Goal: Task Accomplishment & Management: Manage account settings

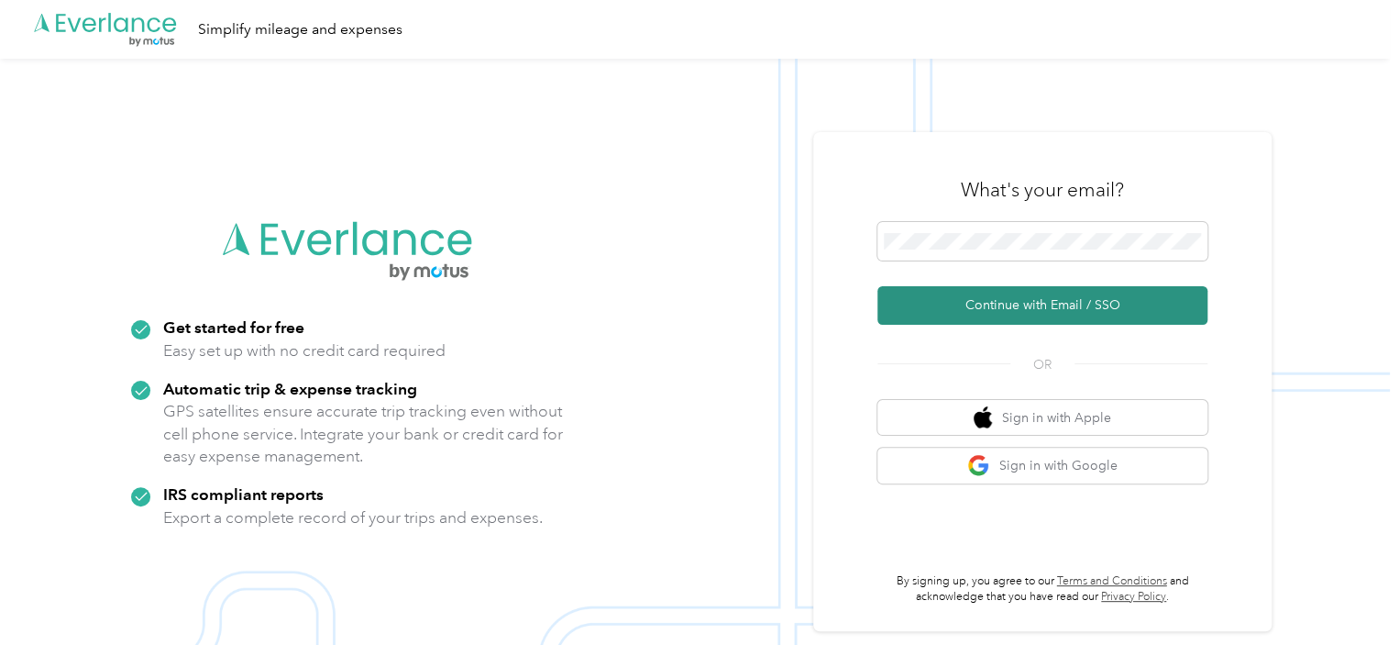
click at [1043, 298] on button "Continue with Email / SSO" at bounding box center [1042, 305] width 330 height 39
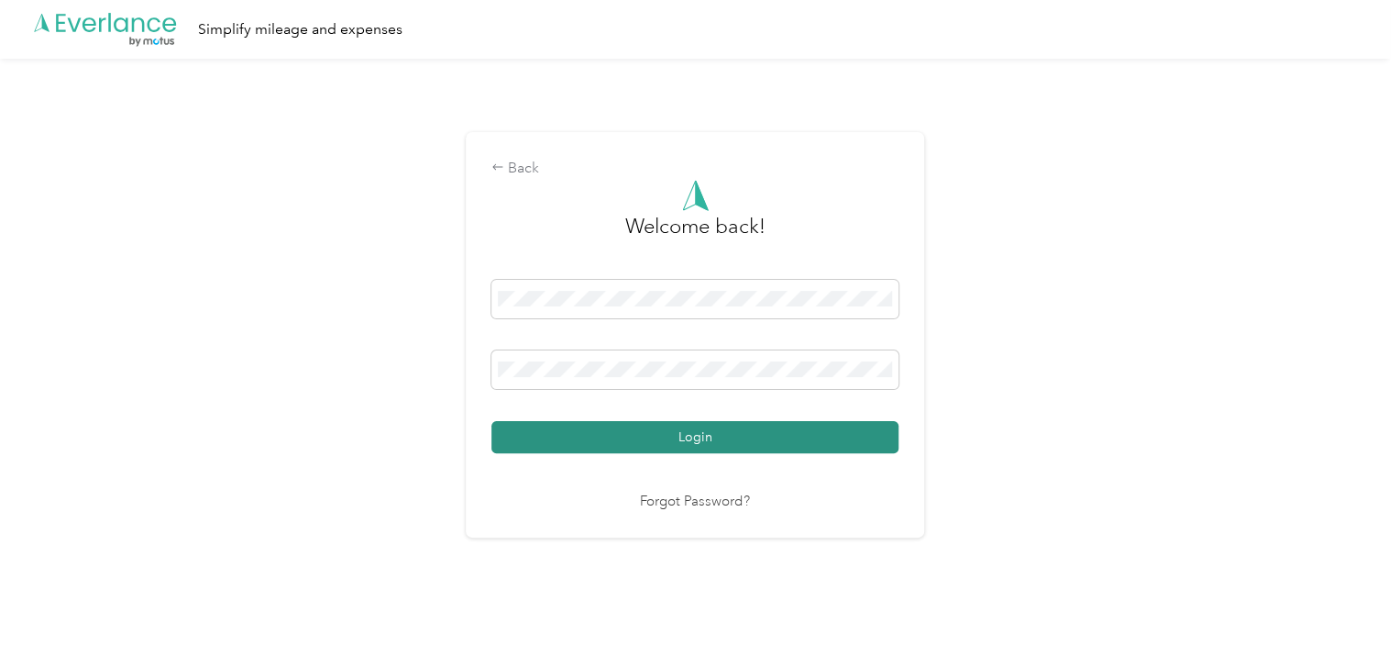
click at [671, 433] on button "Login" at bounding box center [694, 437] width 407 height 32
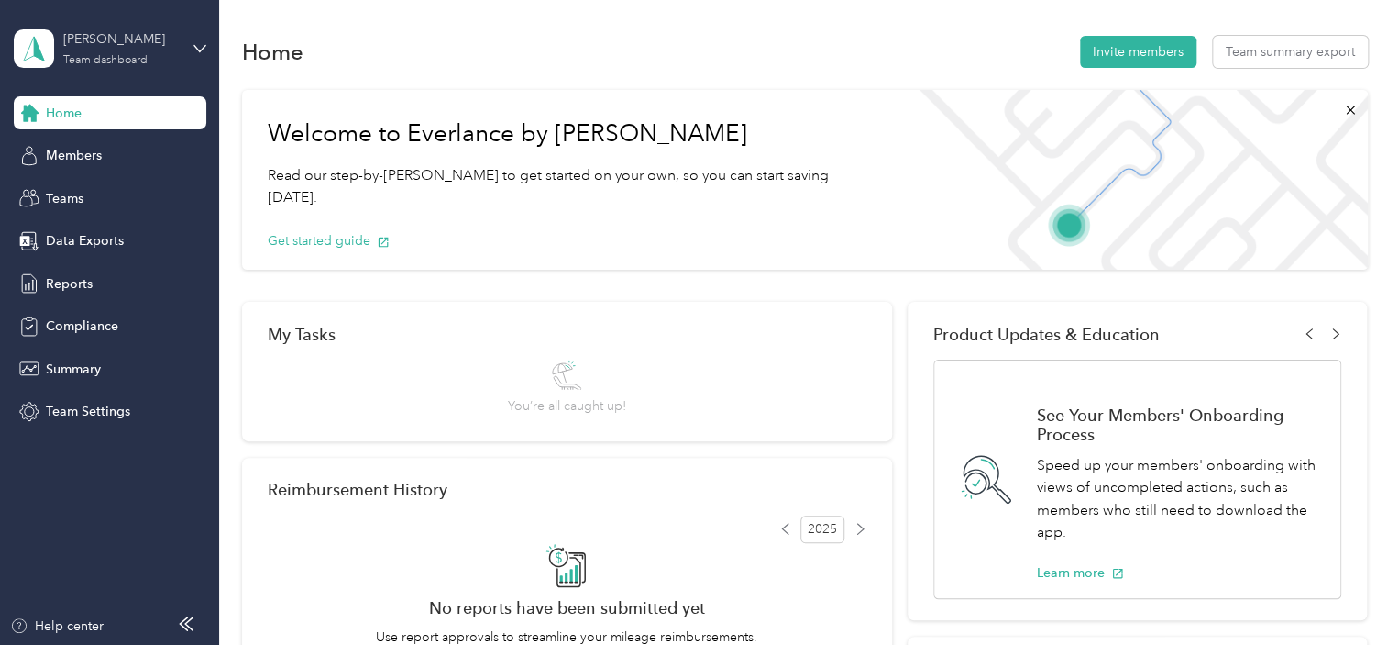
click at [117, 58] on div "Team dashboard" at bounding box center [105, 60] width 84 height 11
click at [88, 196] on div "Personal dashboard" at bounding box center [207, 187] width 360 height 32
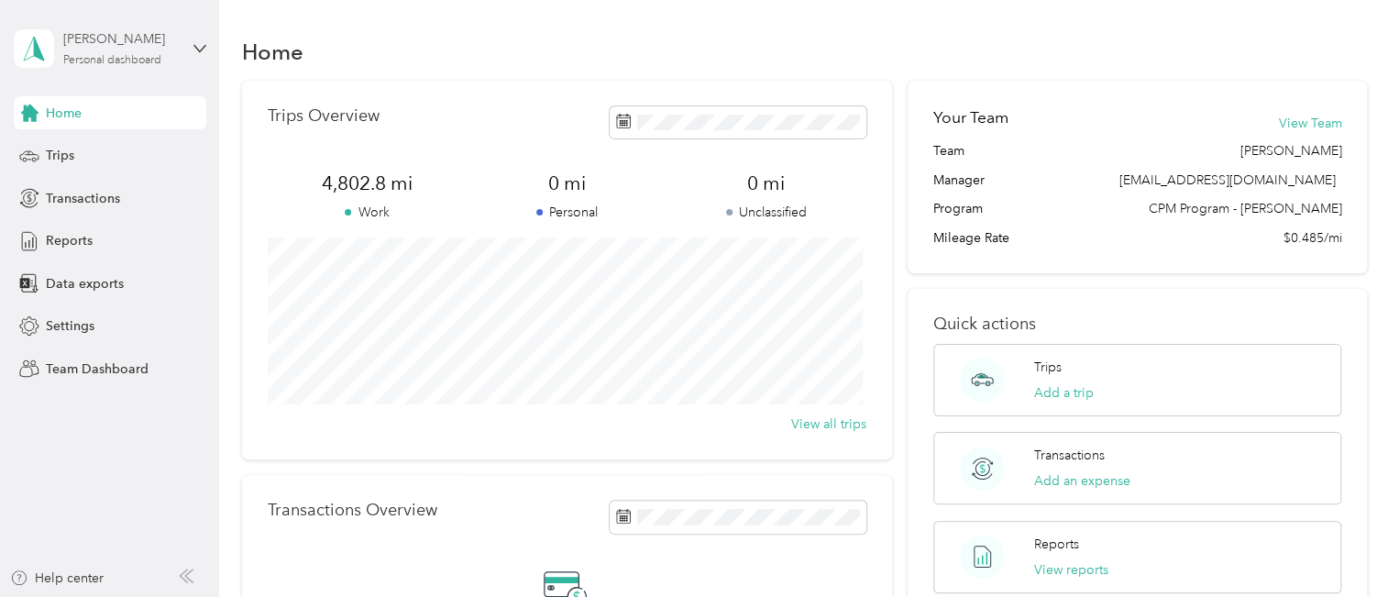
click at [102, 60] on div "Personal dashboard" at bounding box center [112, 60] width 98 height 11
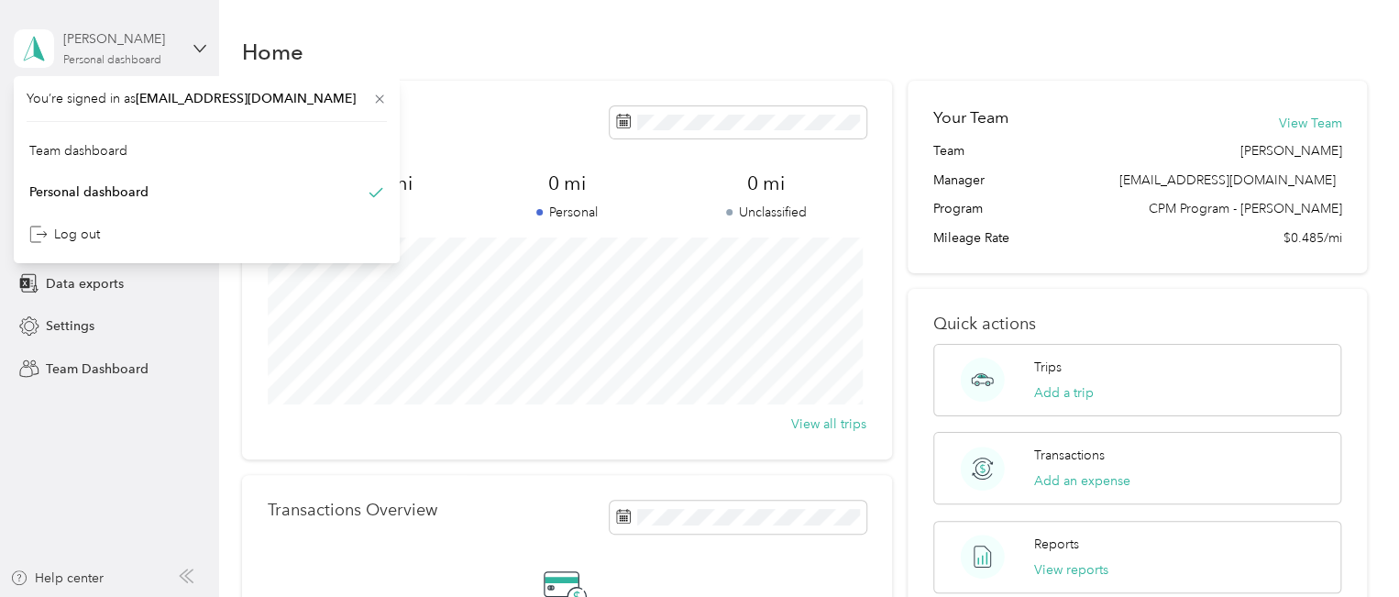
click at [102, 60] on div "Personal dashboard" at bounding box center [112, 60] width 98 height 11
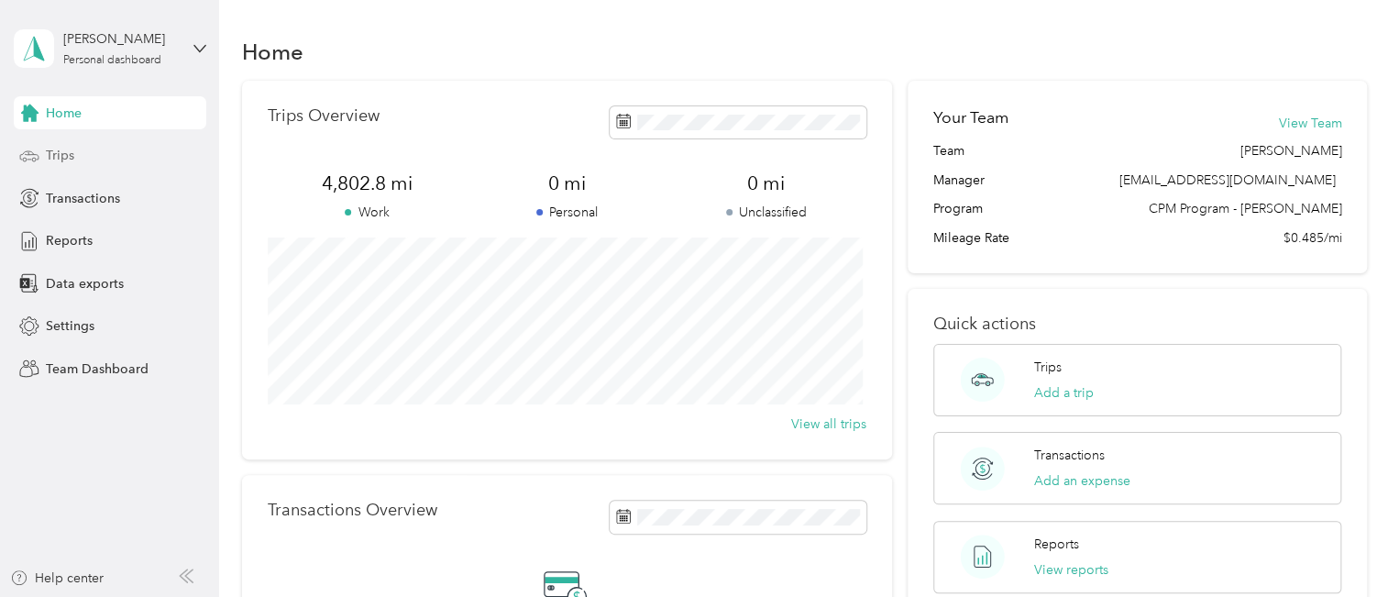
click at [47, 156] on span "Trips" at bounding box center [60, 155] width 28 height 19
